Goal: Transaction & Acquisition: Purchase product/service

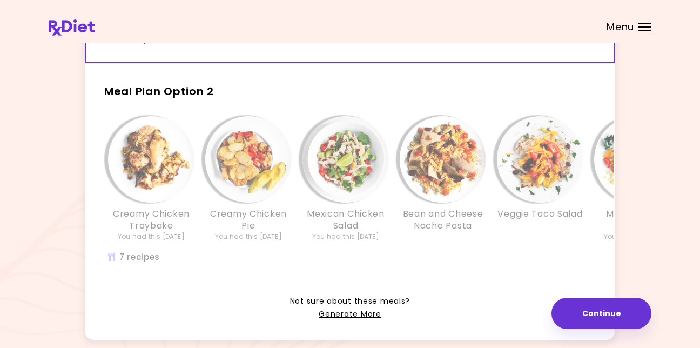
scroll to position [281, 0]
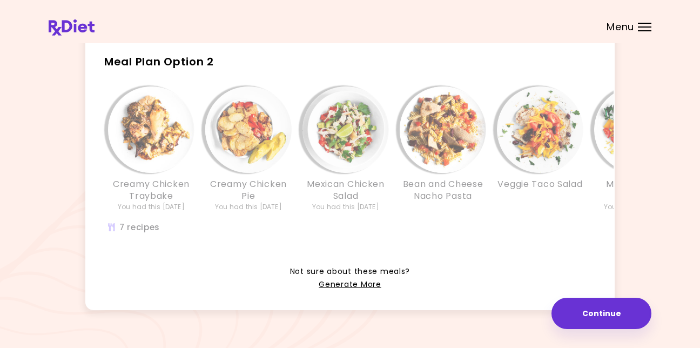
click at [248, 142] on img "Info - Creamy Chicken Pie - Meal Plan Option 2" at bounding box center [248, 129] width 86 height 86
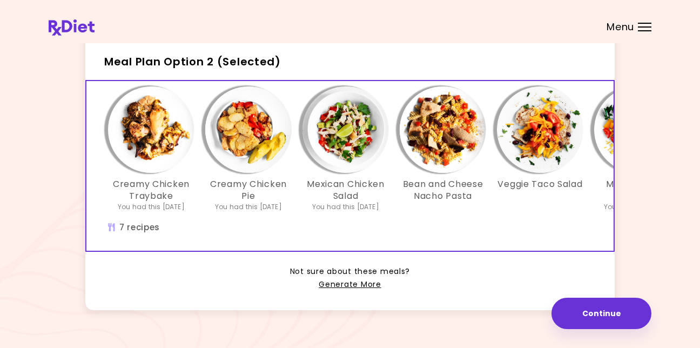
click at [252, 188] on h3 "Creamy Chicken Pie" at bounding box center [248, 190] width 86 height 24
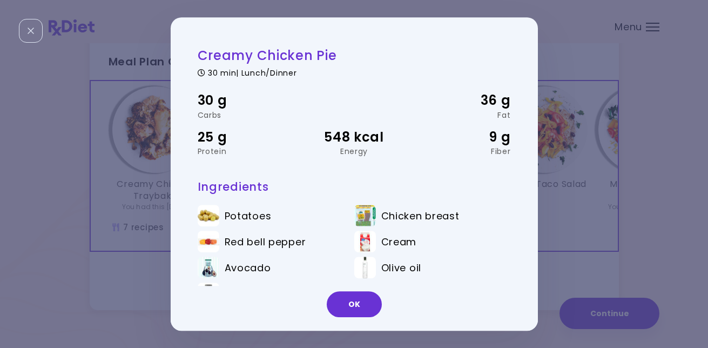
click at [617, 316] on div "Creamy Chicken Pie 30 min | Lunch/Dinner 30 g Carbs 36 g Fat 25 g Protein 548 k…" at bounding box center [354, 174] width 708 height 348
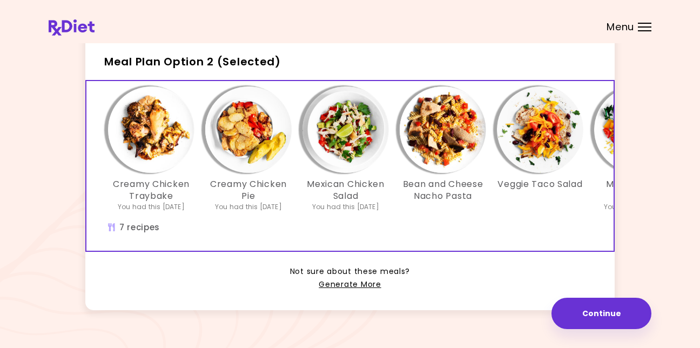
click at [610, 139] on img "Info - Mexican Corn Salad - Meal Plan Option 2 (Selected)" at bounding box center [637, 129] width 86 height 86
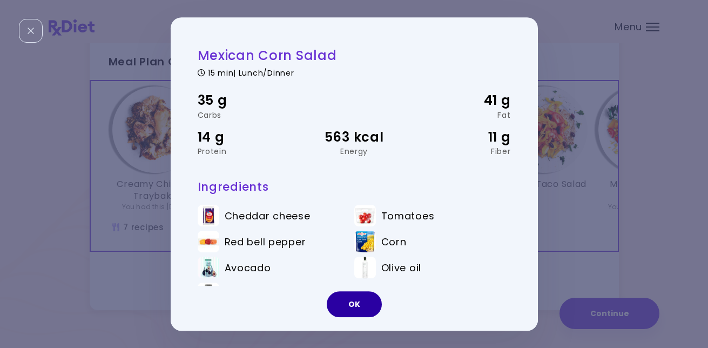
click at [357, 307] on button "OK" at bounding box center [354, 304] width 55 height 26
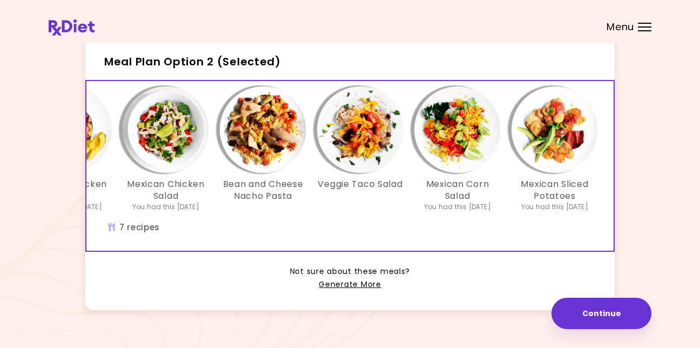
scroll to position [0, 186]
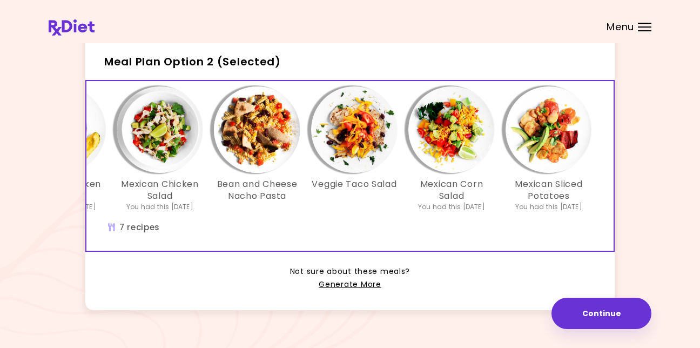
click at [545, 149] on img "Info - Mexican Sliced Potatoes - Meal Plan Option 2 (Selected)" at bounding box center [549, 129] width 86 height 86
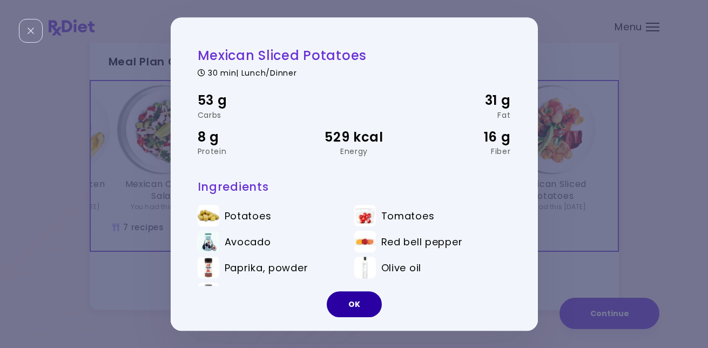
click at [360, 302] on button "OK" at bounding box center [354, 304] width 55 height 26
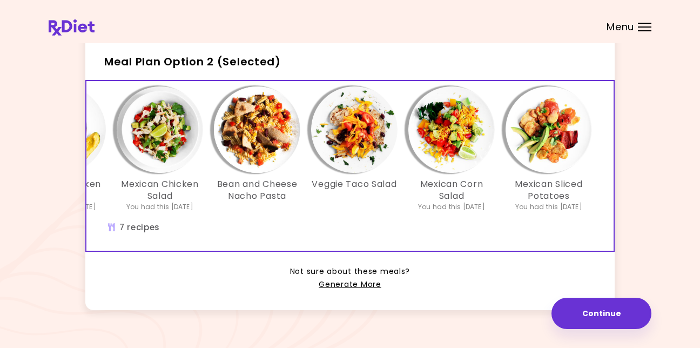
click at [260, 119] on img "Info - Bean and Cheese Nacho Pasta - Meal Plan Option 2 (Selected)" at bounding box center [257, 129] width 86 height 86
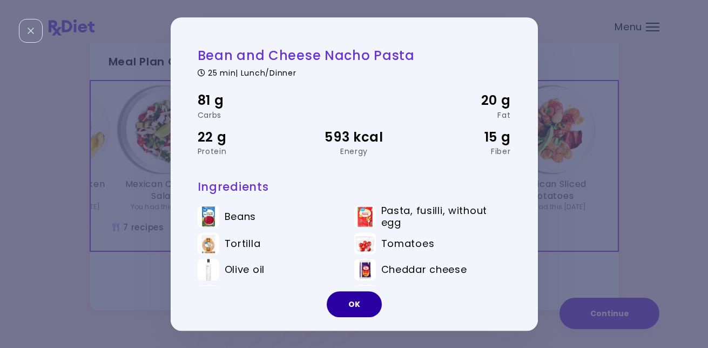
click at [357, 303] on button "OK" at bounding box center [354, 304] width 55 height 26
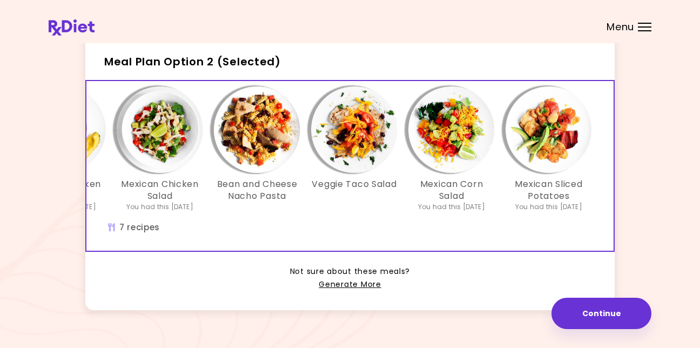
click at [168, 144] on img "Info - Mexican Chicken Salad - Meal Plan Option 2 (Selected)" at bounding box center [160, 129] width 86 height 86
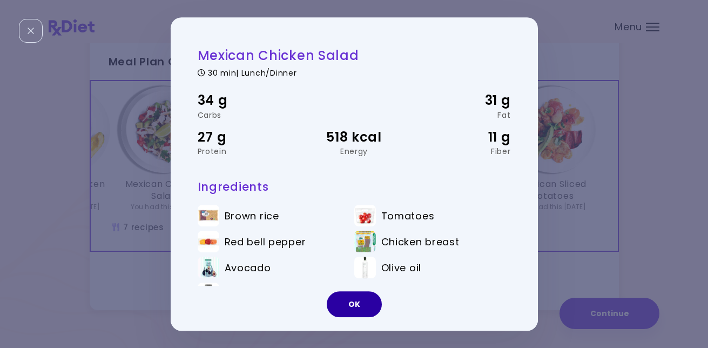
click at [359, 300] on button "OK" at bounding box center [354, 304] width 55 height 26
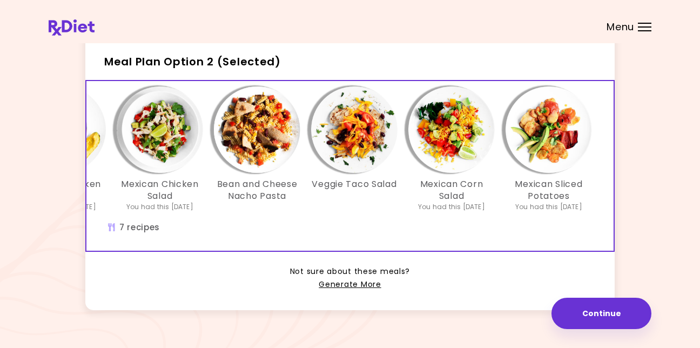
click at [255, 130] on img "Info - Bean and Cheese Nacho Pasta - Meal Plan Option 2 (Selected)" at bounding box center [257, 129] width 86 height 86
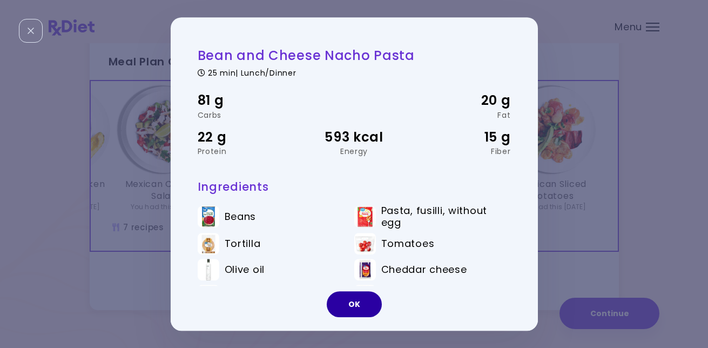
click at [344, 302] on button "OK" at bounding box center [354, 304] width 55 height 26
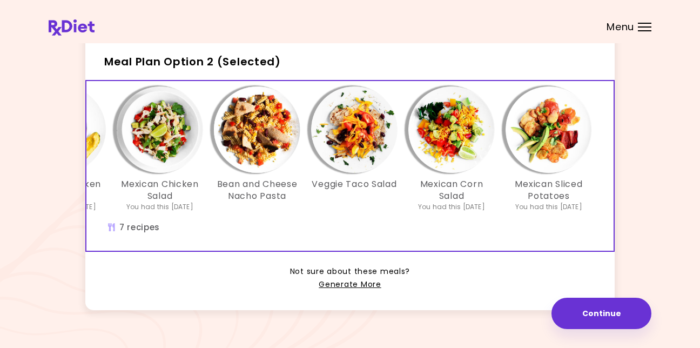
click at [158, 137] on img "Info - Mexican Chicken Salad - Meal Plan Option 2 (Selected)" at bounding box center [160, 129] width 86 height 86
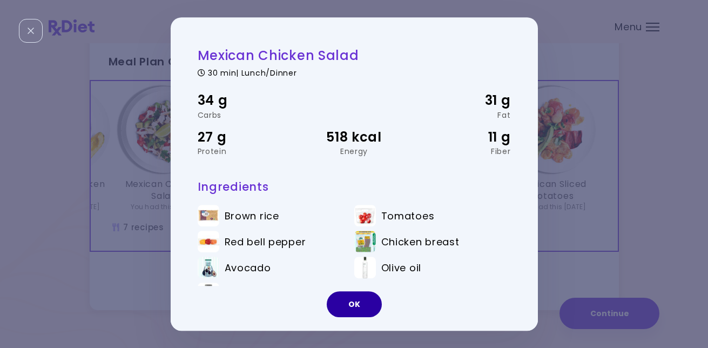
click at [349, 300] on button "OK" at bounding box center [354, 304] width 55 height 26
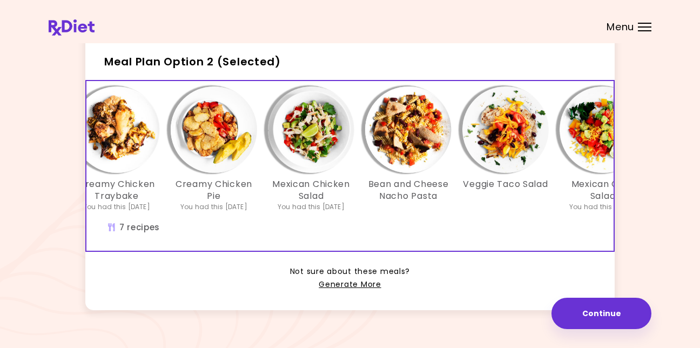
scroll to position [0, 0]
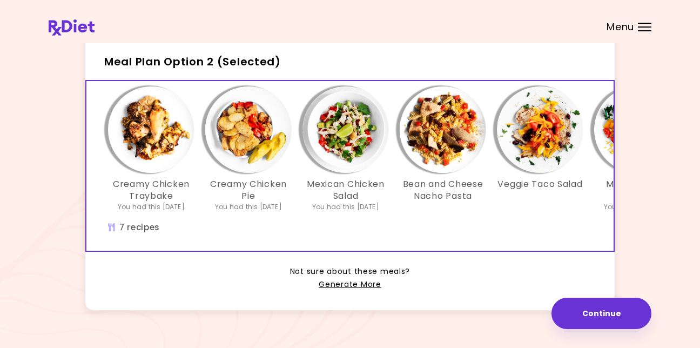
click at [144, 140] on img "Info - Creamy Chicken Traybake - Meal Plan Option 2 (Selected)" at bounding box center [151, 129] width 86 height 86
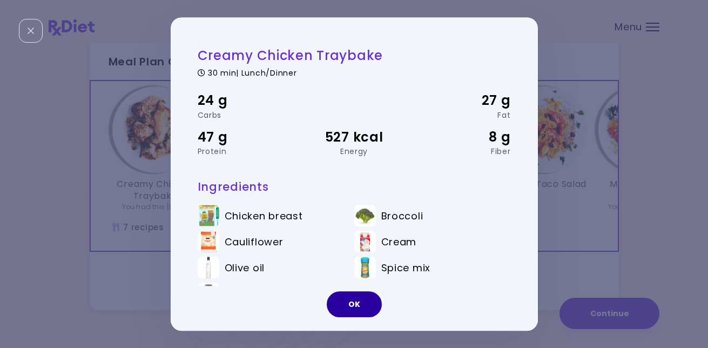
click at [354, 296] on button "OK" at bounding box center [354, 304] width 55 height 26
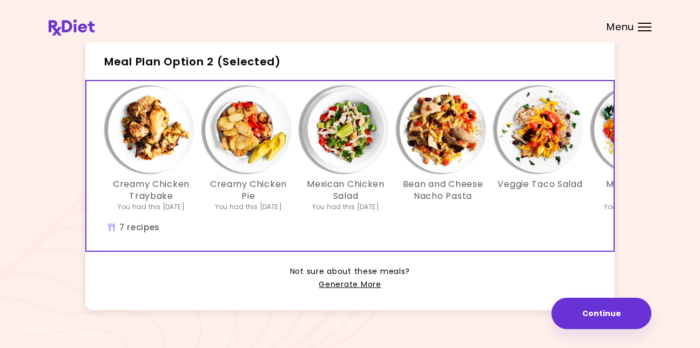
click at [254, 145] on img "Info - Creamy Chicken Pie - Meal Plan Option 2 (Selected)" at bounding box center [248, 129] width 86 height 86
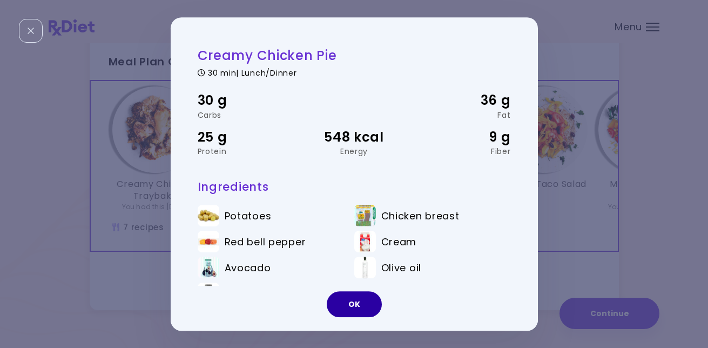
click at [346, 300] on button "OK" at bounding box center [354, 304] width 55 height 26
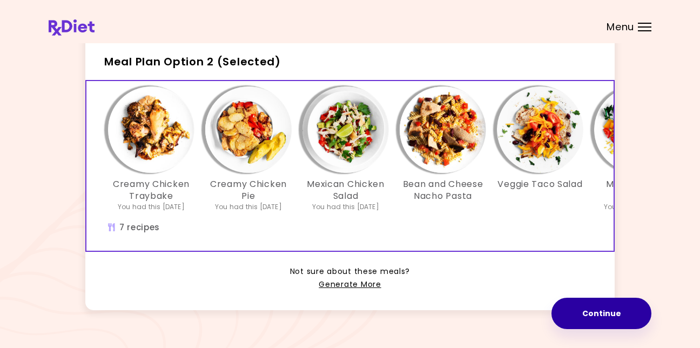
click at [595, 304] on button "Continue" at bounding box center [602, 313] width 100 height 31
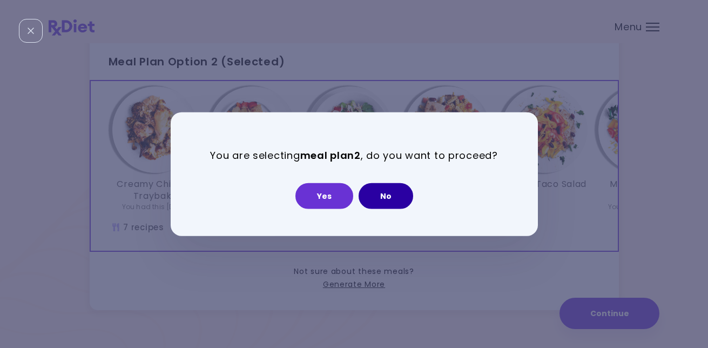
click at [386, 191] on button "No" at bounding box center [386, 196] width 55 height 26
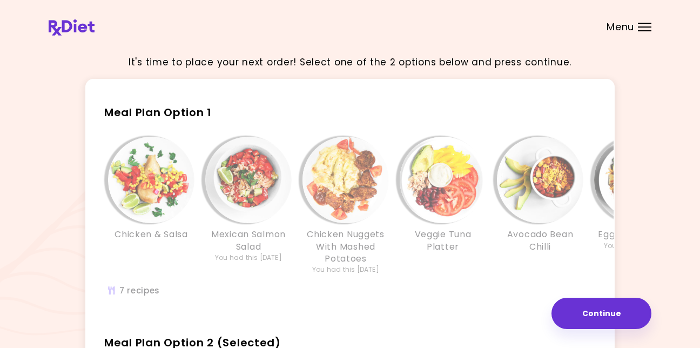
click at [332, 180] on img "Info - Chicken Nuggets With Mashed Potatoes - Meal Plan Option 1" at bounding box center [346, 180] width 86 height 86
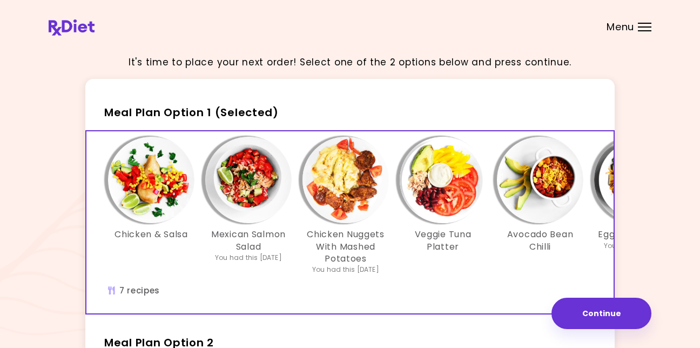
click at [346, 183] on img "Info - Chicken Nuggets With Mashed Potatoes - Meal Plan Option 1 (Selected)" at bounding box center [346, 180] width 86 height 86
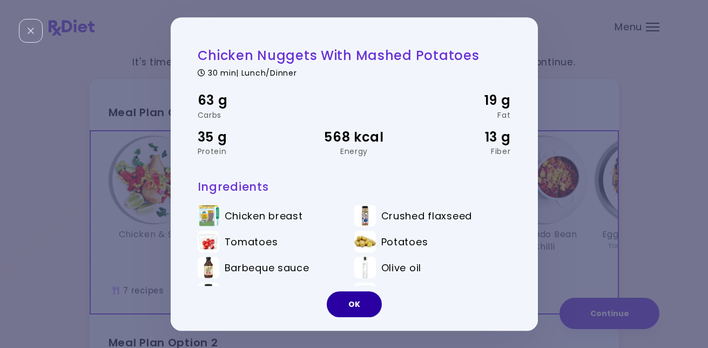
click at [353, 297] on button "OK" at bounding box center [354, 304] width 55 height 26
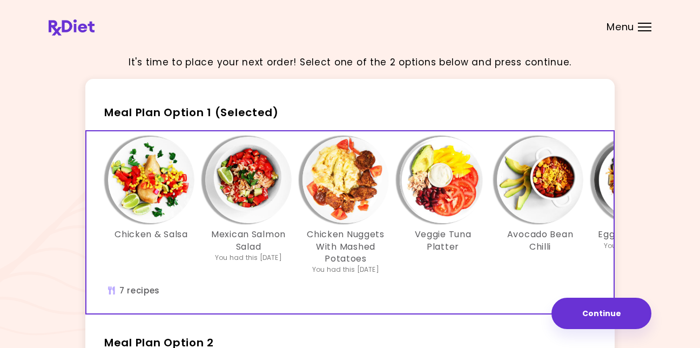
click at [136, 184] on img "Info - Chicken & Salsa - Meal Plan Option 1 (Selected)" at bounding box center [151, 180] width 86 height 86
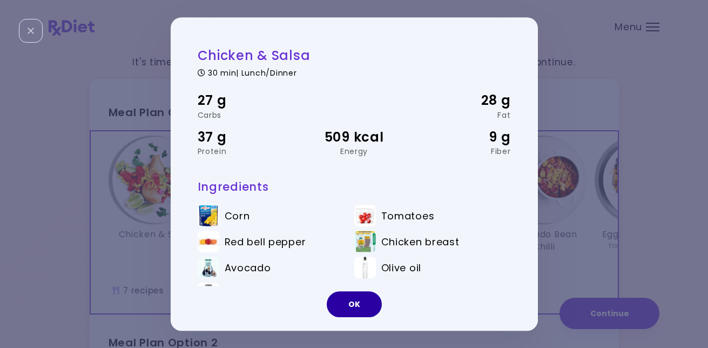
click at [350, 299] on button "OK" at bounding box center [354, 304] width 55 height 26
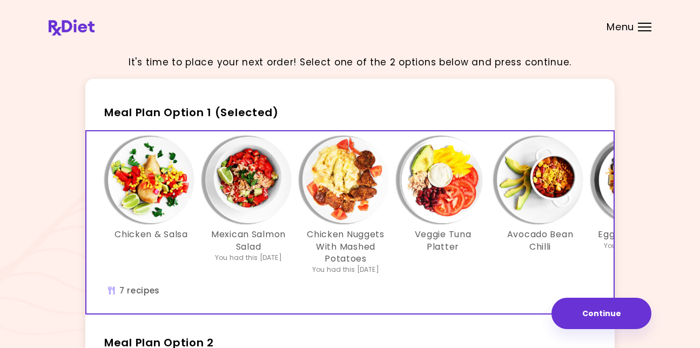
click at [248, 179] on img "Info - Mexican Salmon Salad - Meal Plan Option 1 (Selected)" at bounding box center [248, 180] width 86 height 86
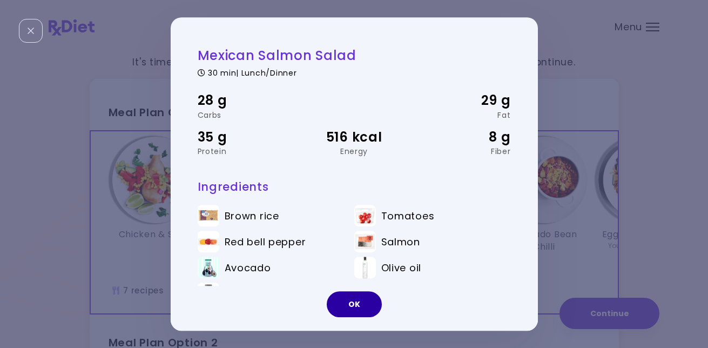
click at [353, 296] on button "OK" at bounding box center [354, 304] width 55 height 26
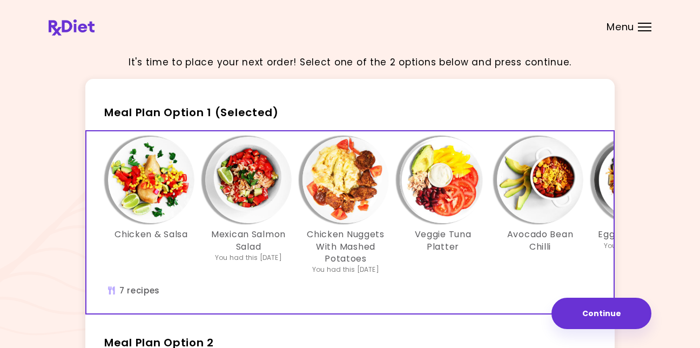
click at [342, 169] on img "Info - Chicken Nuggets With Mashed Potatoes - Meal Plan Option 1 (Selected)" at bounding box center [346, 180] width 86 height 86
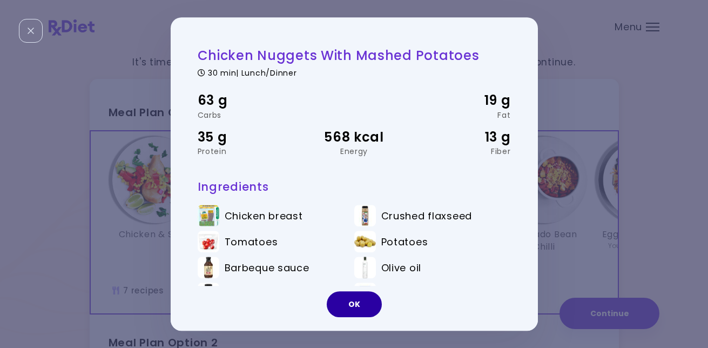
click at [361, 302] on button "OK" at bounding box center [354, 304] width 55 height 26
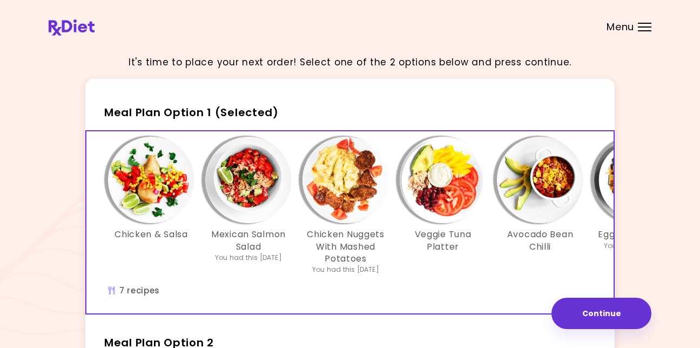
click at [340, 188] on img "Info - Chicken Nuggets With Mashed Potatoes - Meal Plan Option 1 (Selected)" at bounding box center [346, 180] width 86 height 86
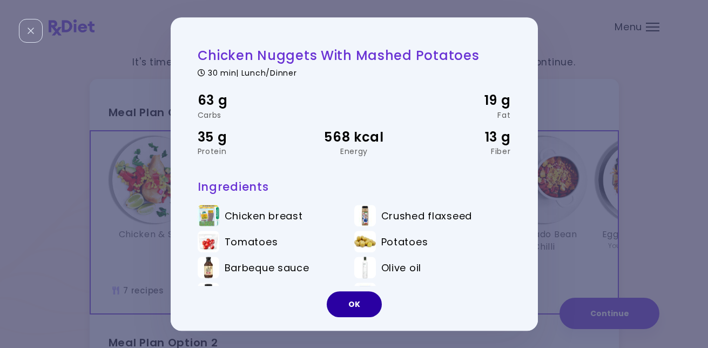
click at [363, 297] on button "OK" at bounding box center [354, 304] width 55 height 26
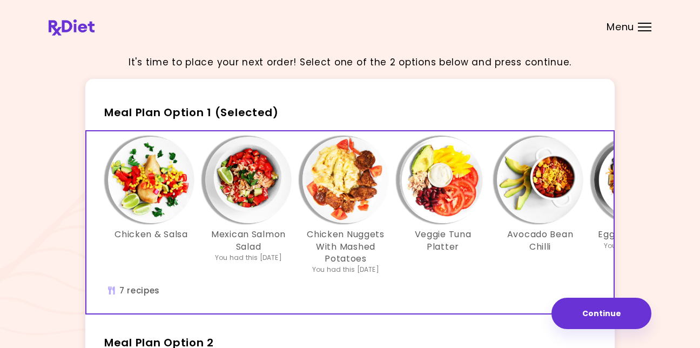
click at [441, 186] on img "Info - Veggie Tuna Platter - Meal Plan Option 1 (Selected)" at bounding box center [443, 180] width 86 height 86
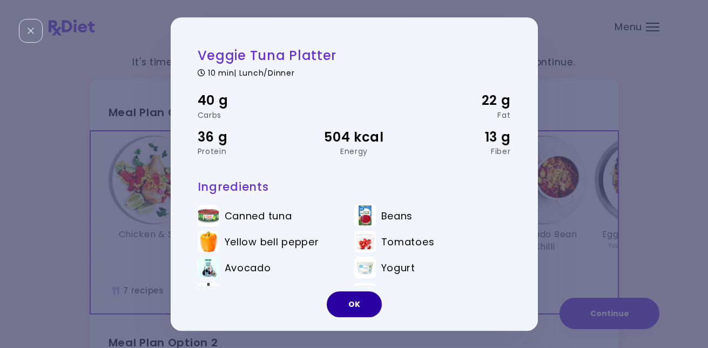
click at [356, 298] on button "OK" at bounding box center [354, 304] width 55 height 26
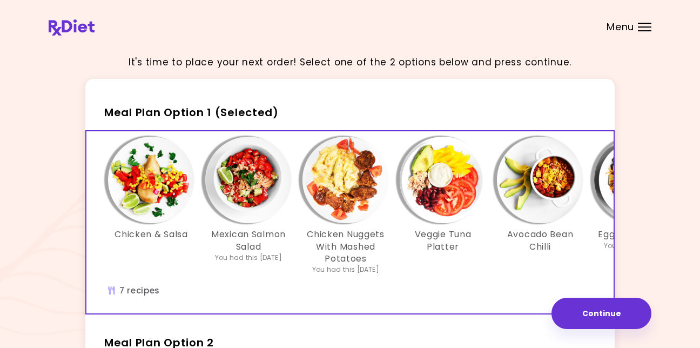
click at [543, 168] on img "Info - Avocado Bean Chilli - Meal Plan Option 1 (Selected)" at bounding box center [540, 180] width 86 height 86
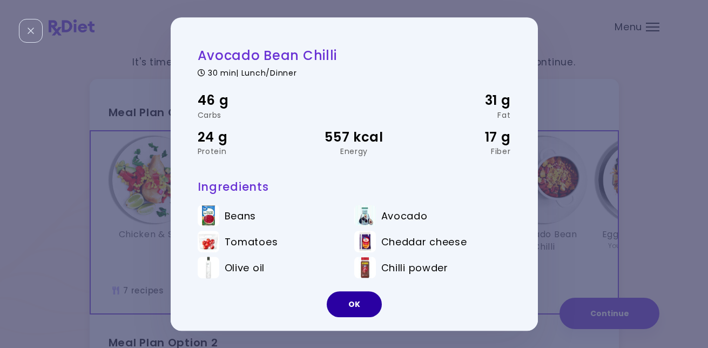
click at [359, 295] on button "OK" at bounding box center [354, 304] width 55 height 26
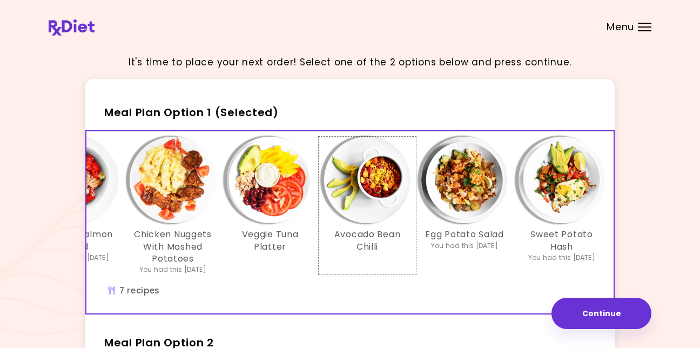
scroll to position [0, 186]
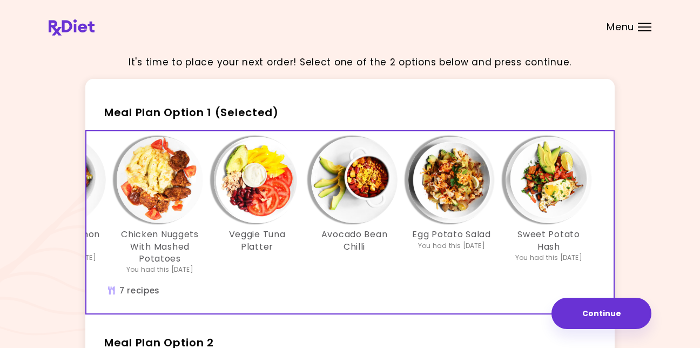
click at [453, 180] on img "Info - Egg Potato Salad - Meal Plan Option 1 (Selected)" at bounding box center [452, 180] width 86 height 86
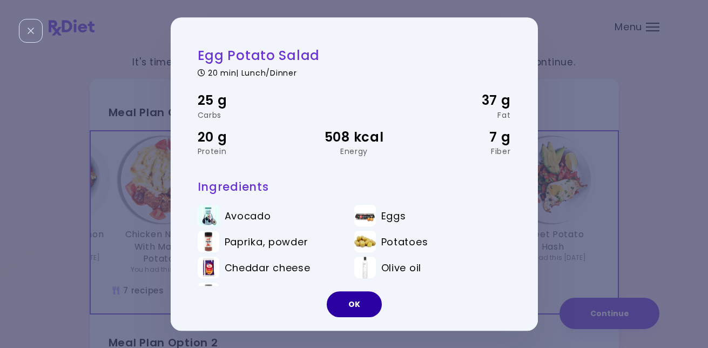
click at [355, 299] on button "OK" at bounding box center [354, 304] width 55 height 26
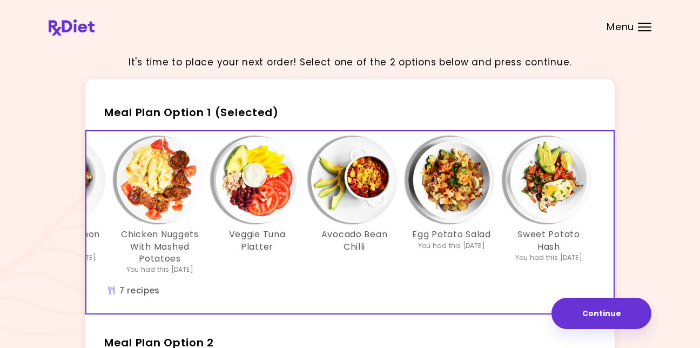
click at [555, 174] on img "Info - Sweet Potato Hash - Meal Plan Option 1 (Selected)" at bounding box center [549, 180] width 86 height 86
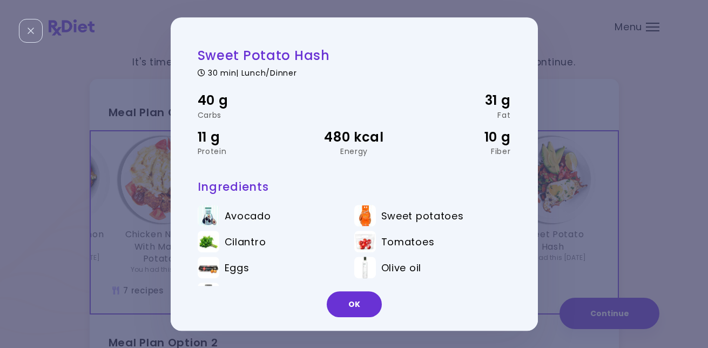
click at [354, 272] on img at bounding box center [365, 268] width 22 height 22
click at [351, 297] on button "OK" at bounding box center [354, 304] width 55 height 26
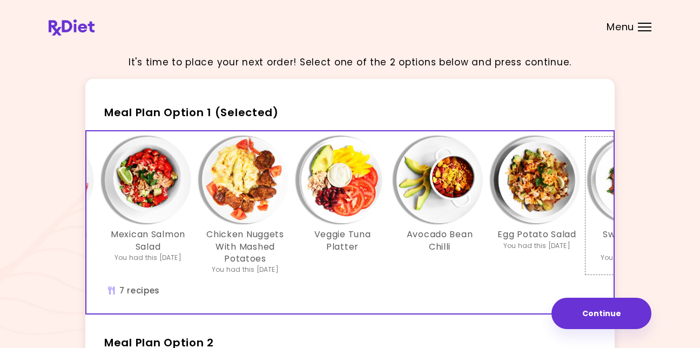
scroll to position [0, 99]
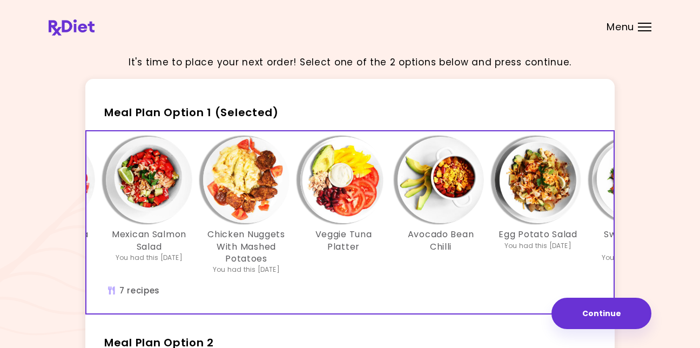
click at [521, 177] on img "Info - Egg Potato Salad - Meal Plan Option 1 (Selected)" at bounding box center [538, 180] width 86 height 86
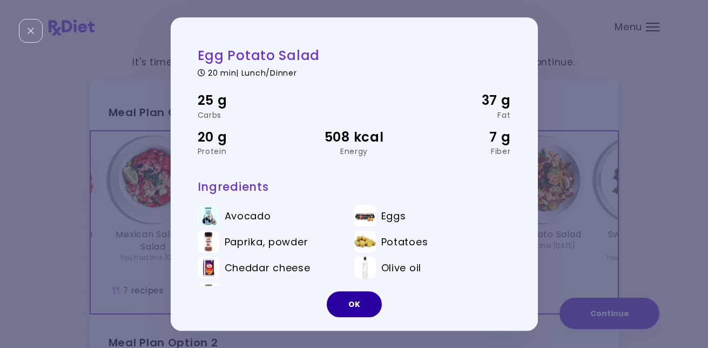
click at [352, 298] on button "OK" at bounding box center [354, 304] width 55 height 26
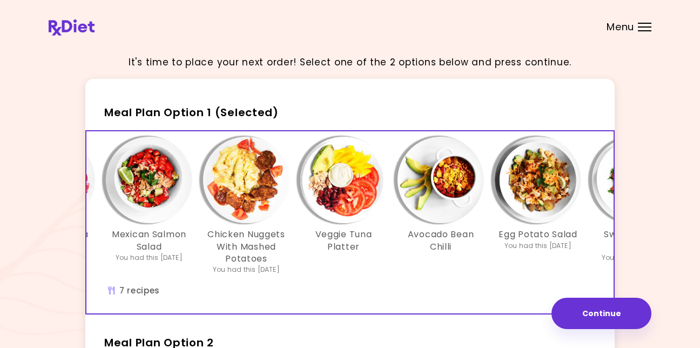
click at [442, 183] on img "Info - Avocado Bean Chilli - Meal Plan Option 1 (Selected)" at bounding box center [441, 180] width 86 height 86
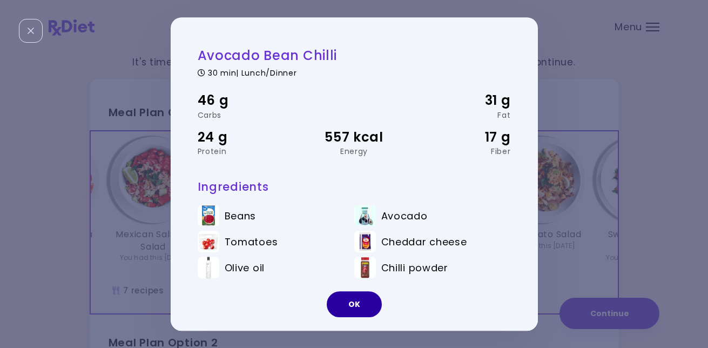
click at [358, 296] on button "OK" at bounding box center [354, 304] width 55 height 26
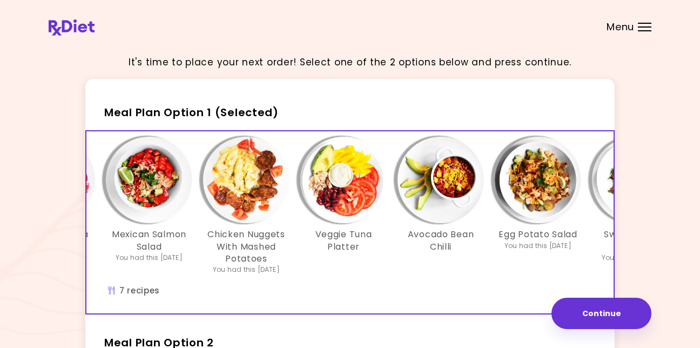
click at [343, 184] on img "Info - Veggie Tuna Platter - Meal Plan Option 1 (Selected)" at bounding box center [343, 180] width 86 height 86
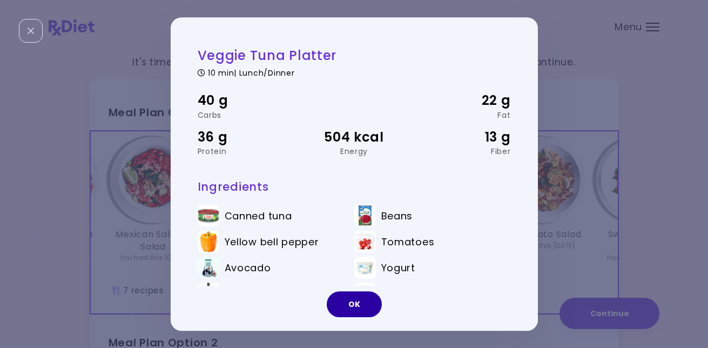
click at [352, 302] on button "OK" at bounding box center [354, 304] width 55 height 26
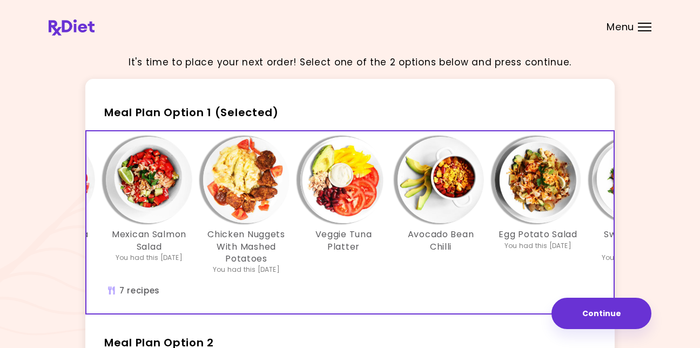
click at [247, 175] on img "Info - Chicken Nuggets With Mashed Potatoes - Meal Plan Option 1 (Selected)" at bounding box center [246, 180] width 86 height 86
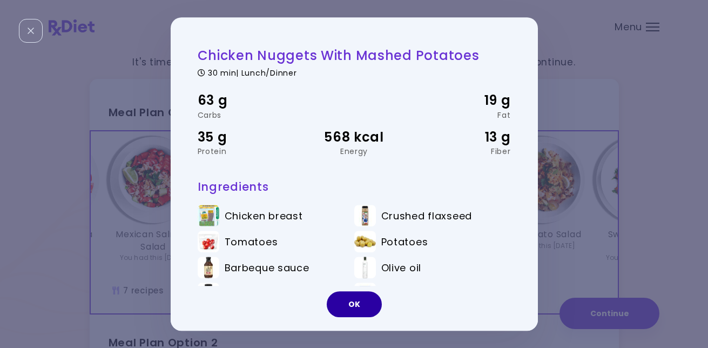
click at [355, 302] on button "OK" at bounding box center [354, 304] width 55 height 26
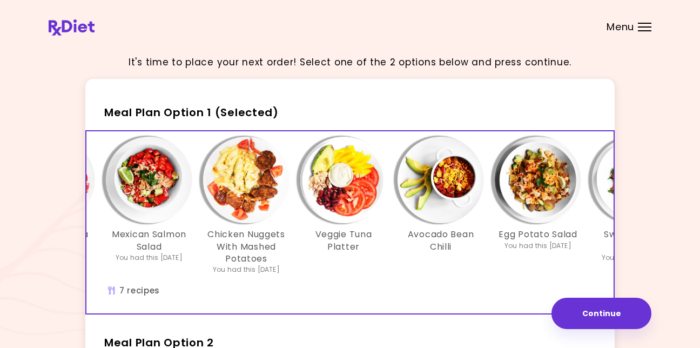
click at [155, 182] on img "Info - Mexican Salmon Salad - Meal Plan Option 1 (Selected)" at bounding box center [149, 180] width 86 height 86
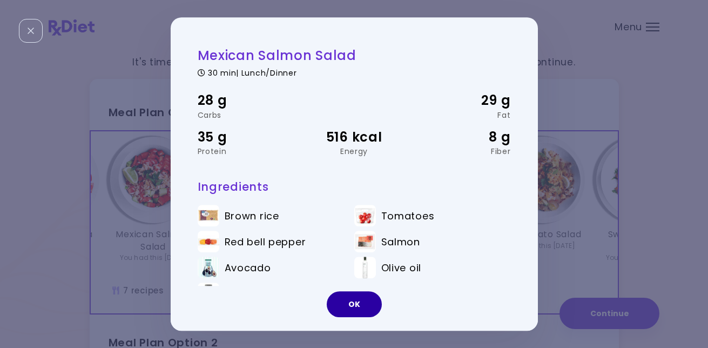
click at [354, 298] on button "OK" at bounding box center [354, 304] width 55 height 26
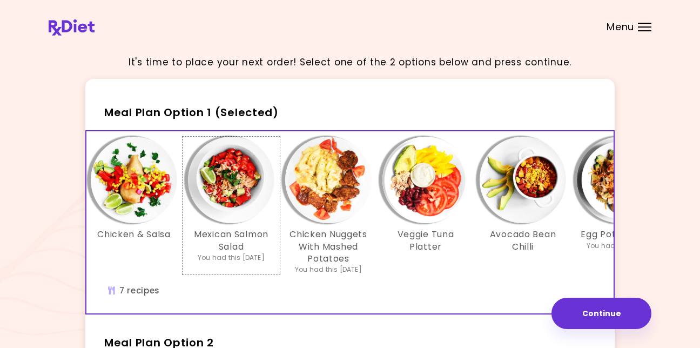
scroll to position [0, 0]
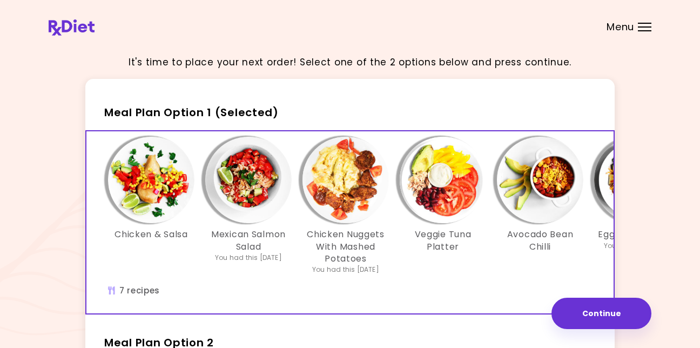
click at [149, 179] on img "Info - Chicken & Salsa - Meal Plan Option 1 (Selected)" at bounding box center [151, 180] width 86 height 86
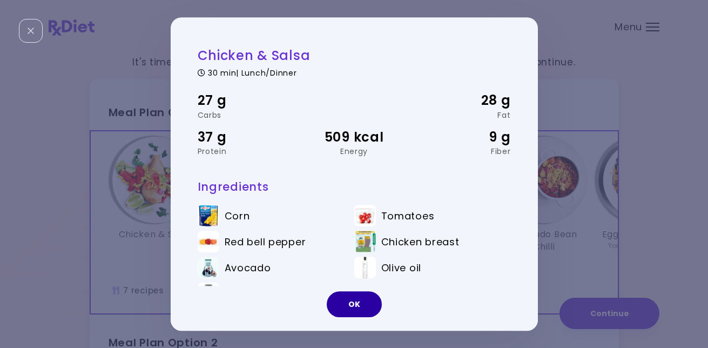
click at [359, 300] on button "OK" at bounding box center [354, 304] width 55 height 26
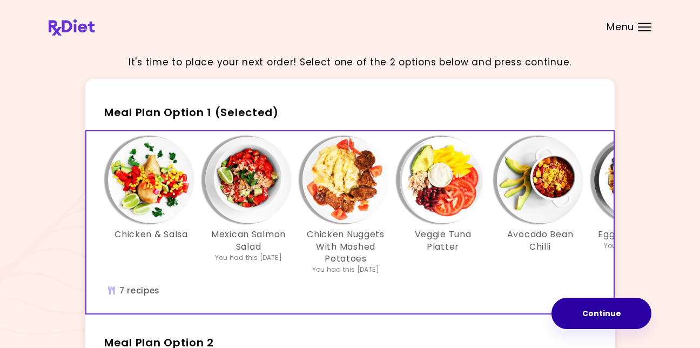
click at [607, 308] on button "Continue" at bounding box center [602, 313] width 100 height 31
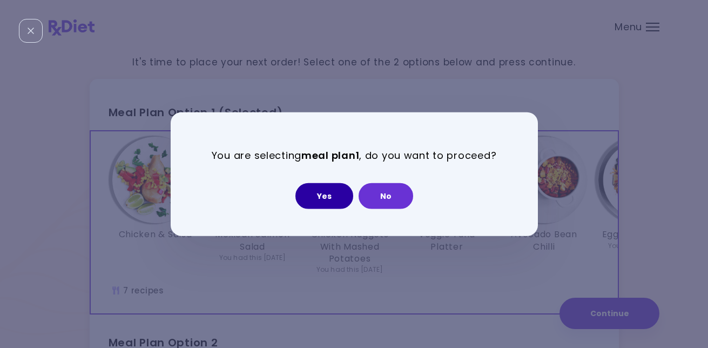
click at [327, 190] on button "Yes" at bounding box center [325, 196] width 58 height 26
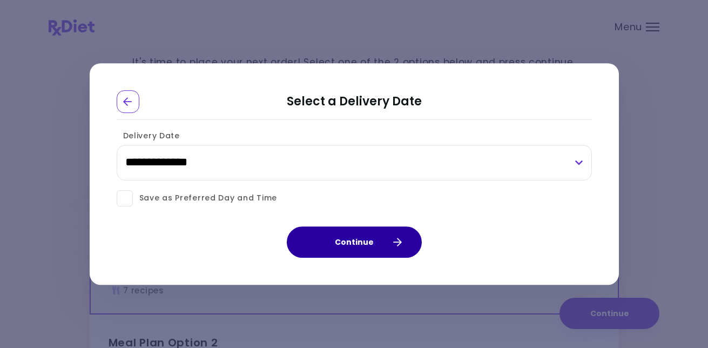
click at [360, 239] on button "Continue" at bounding box center [354, 241] width 135 height 31
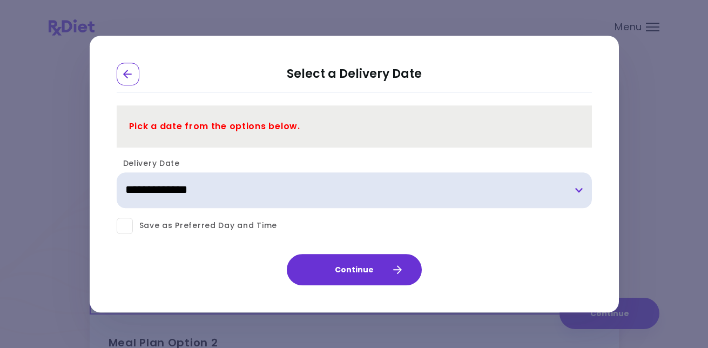
click at [179, 186] on select "**********" at bounding box center [355, 190] width 476 height 36
select select "**********"
click at [117, 172] on select "**********" at bounding box center [355, 190] width 476 height 36
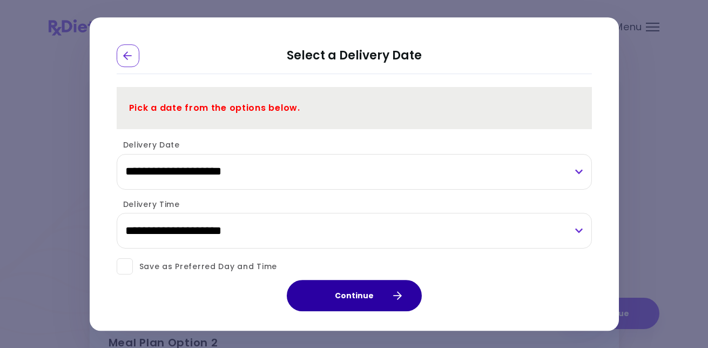
click at [343, 289] on button "Continue" at bounding box center [354, 295] width 135 height 31
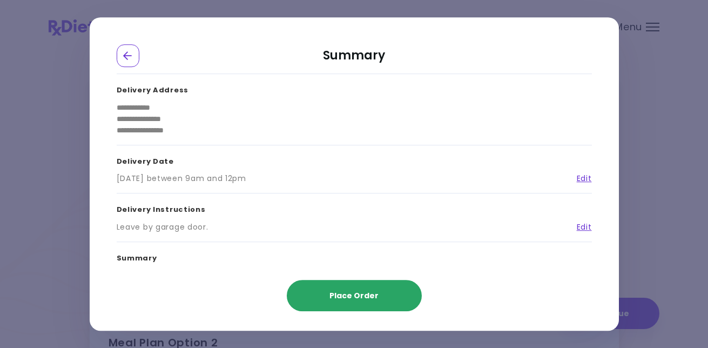
click at [356, 289] on button "Place Order" at bounding box center [354, 295] width 135 height 31
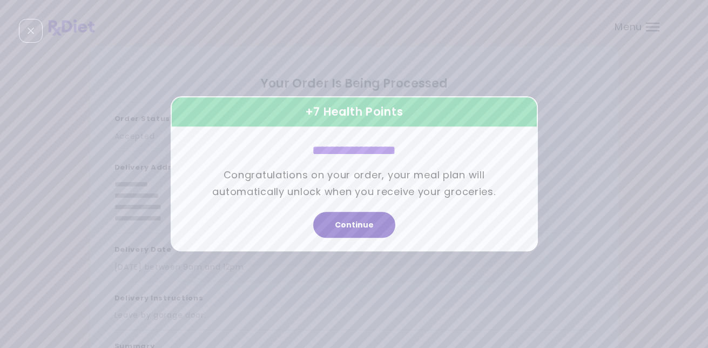
click at [354, 221] on button "Continue" at bounding box center [354, 225] width 82 height 26
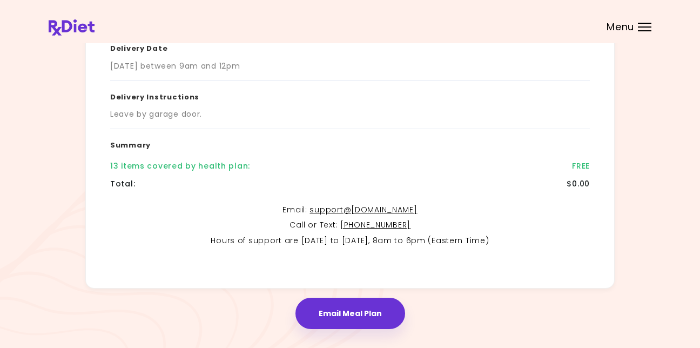
scroll to position [228, 0]
